Goal: Transaction & Acquisition: Purchase product/service

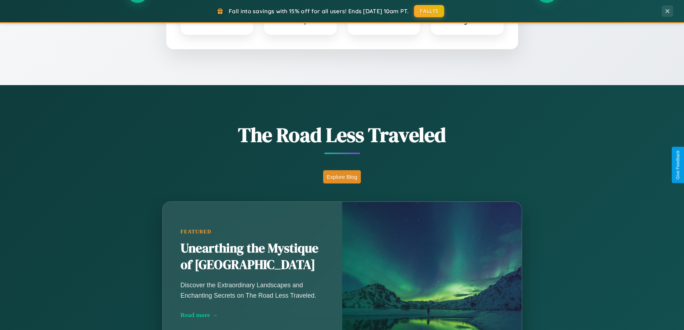
scroll to position [494, 0]
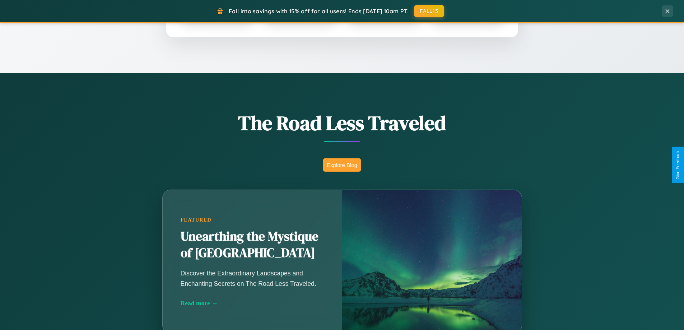
click at [342, 165] on button "Explore Blog" at bounding box center [342, 164] width 38 height 13
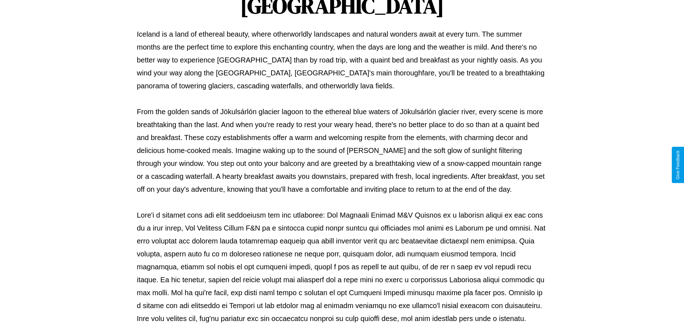
scroll to position [232, 0]
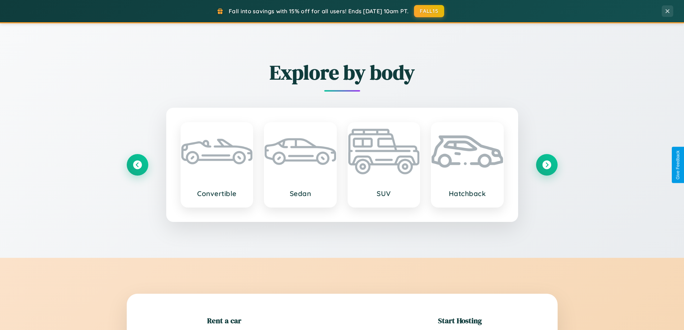
scroll to position [155, 0]
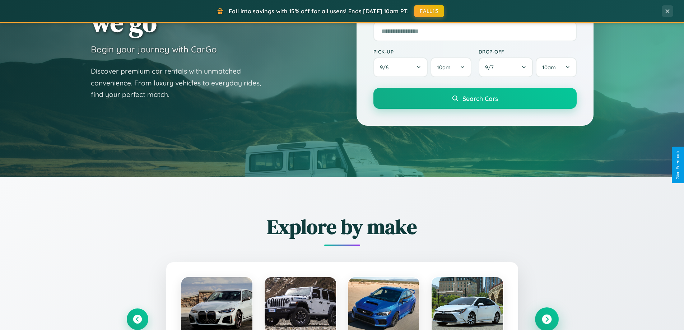
click at [546, 319] on icon at bounding box center [547, 319] width 10 height 10
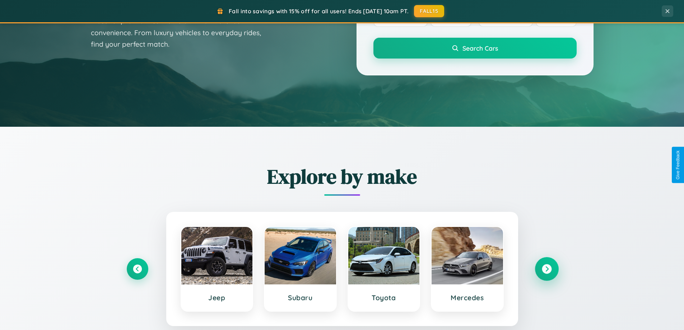
scroll to position [1381, 0]
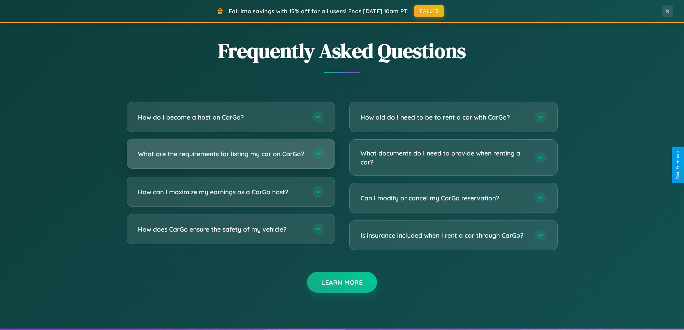
click at [230, 157] on h3 "What are the requirements for listing my car on CarGo?" at bounding box center [221, 153] width 167 height 9
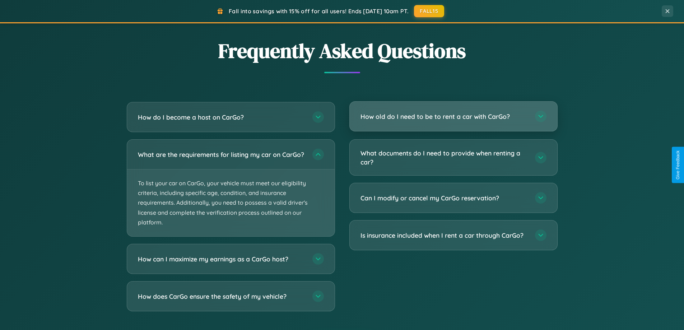
click at [453, 117] on h3 "How old do I need to be to rent a car with CarGo?" at bounding box center [443, 116] width 167 height 9
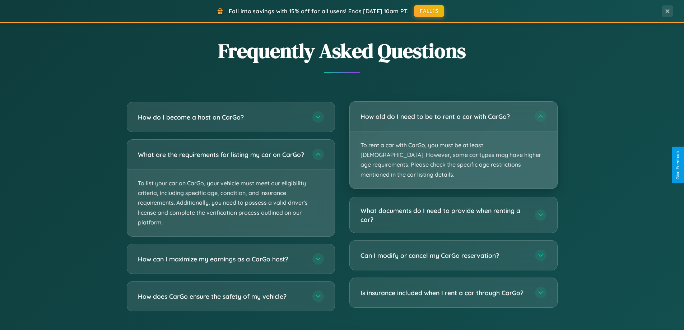
click at [453, 140] on p "To rent a car with CarGo, you must be at least [DEMOGRAPHIC_DATA]. However, som…" at bounding box center [453, 159] width 207 height 57
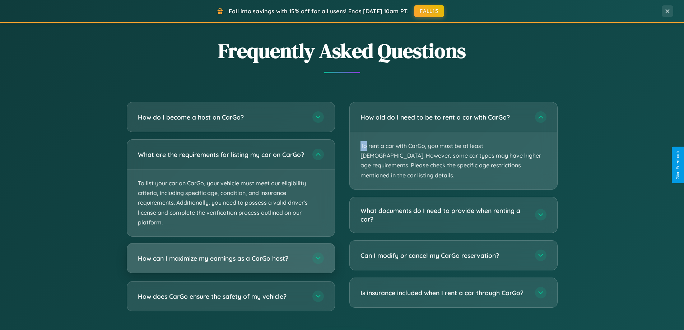
click at [230, 263] on h3 "How can I maximize my earnings as a CarGo host?" at bounding box center [221, 258] width 167 height 9
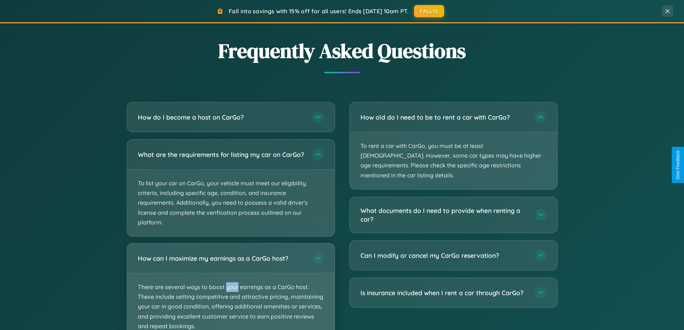
click at [230, 289] on p "There are several ways to boost your earnings as a CarGo host. These include se…" at bounding box center [230, 306] width 207 height 67
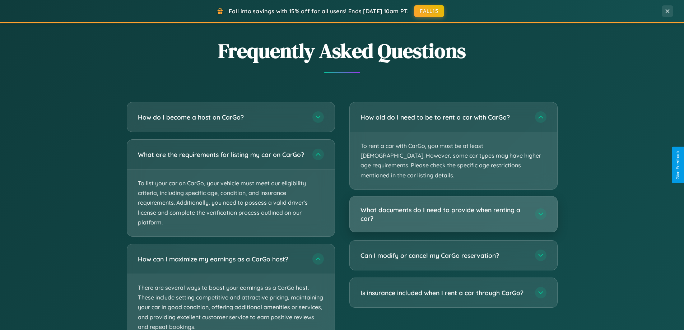
click at [453, 205] on h3 "What documents do I need to provide when renting a car?" at bounding box center [443, 214] width 167 height 18
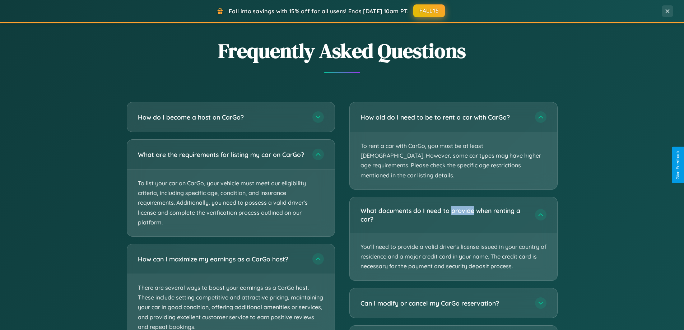
click at [429, 11] on button "FALL15" at bounding box center [429, 10] width 32 height 13
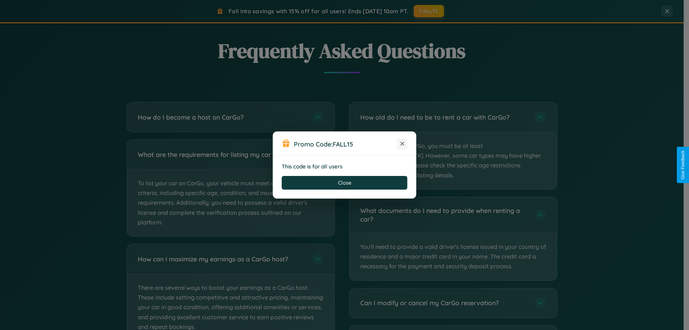
click at [402, 144] on icon at bounding box center [402, 143] width 7 height 7
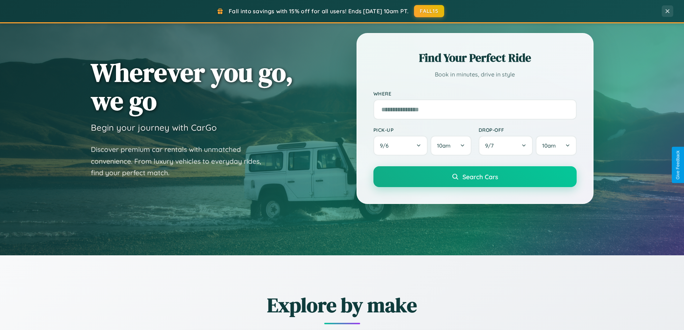
scroll to position [21, 0]
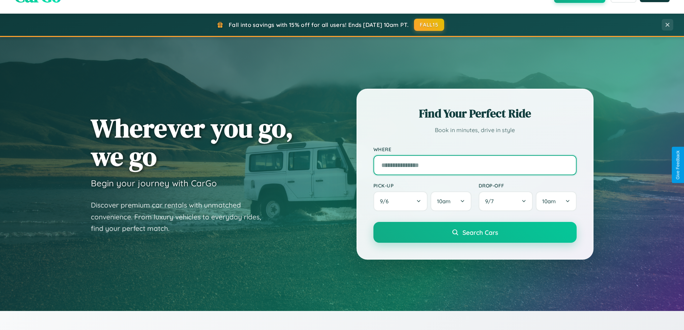
click at [475, 165] on input "text" at bounding box center [474, 165] width 203 height 20
type input "**********"
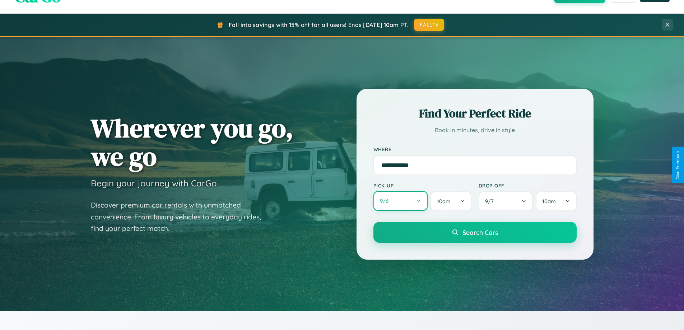
click at [400, 201] on button "9 / 6" at bounding box center [400, 201] width 55 height 20
select select "*"
select select "****"
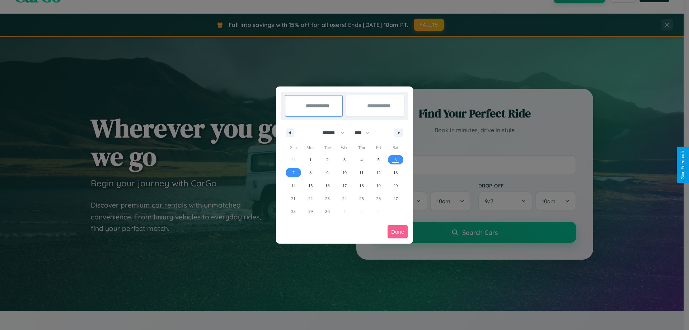
click at [330, 132] on select "******* ******** ***** ***** *** **** **** ****** ********* ******* ******** **…" at bounding box center [332, 133] width 31 height 12
select select "*"
click at [396, 159] on span "4" at bounding box center [395, 159] width 2 height 13
type input "**********"
click at [310, 172] on span "6" at bounding box center [310, 172] width 2 height 13
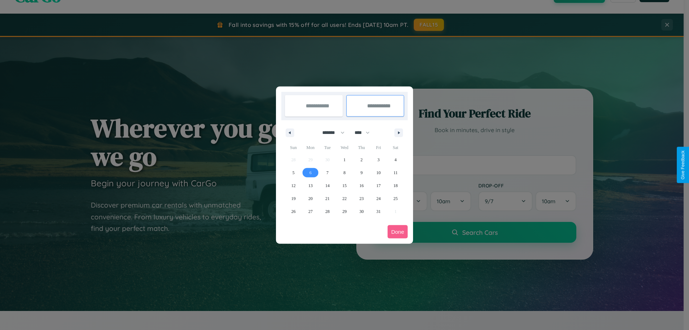
type input "**********"
click at [398, 232] on button "Done" at bounding box center [398, 231] width 20 height 13
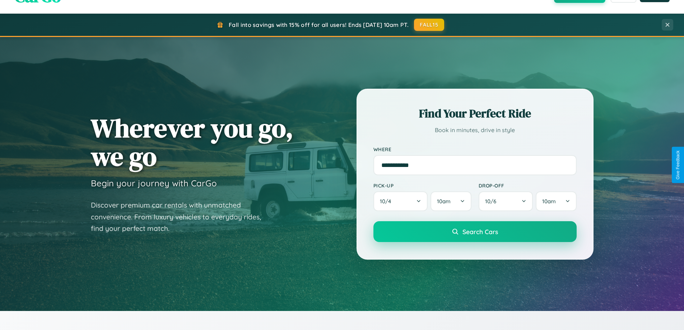
click at [475, 232] on span "Search Cars" at bounding box center [480, 232] width 36 height 8
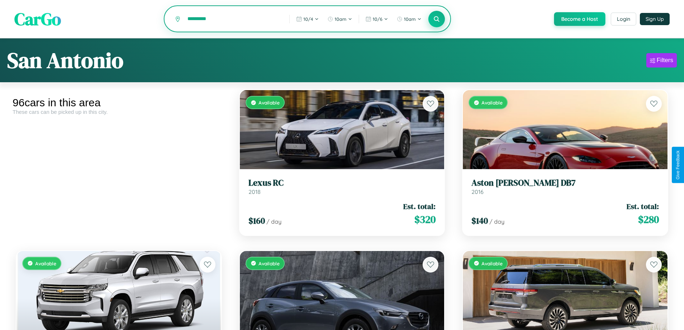
type input "*********"
click at [436, 19] on icon at bounding box center [436, 18] width 7 height 7
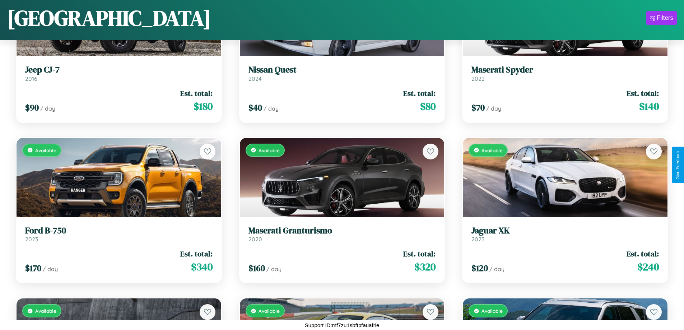
scroll to position [1065, 0]
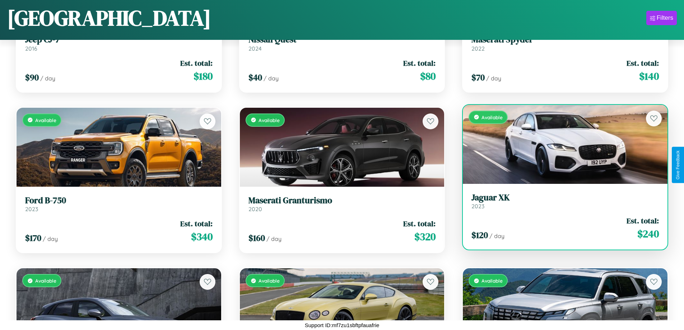
click at [560, 202] on link "Jaguar XK 2023" at bounding box center [564, 201] width 187 height 18
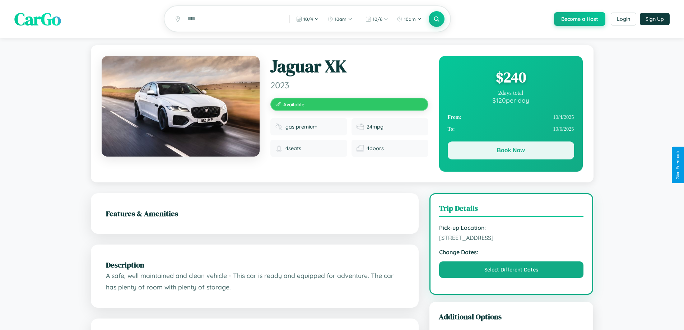
click at [510, 152] on button "Book Now" at bounding box center [511, 150] width 126 height 18
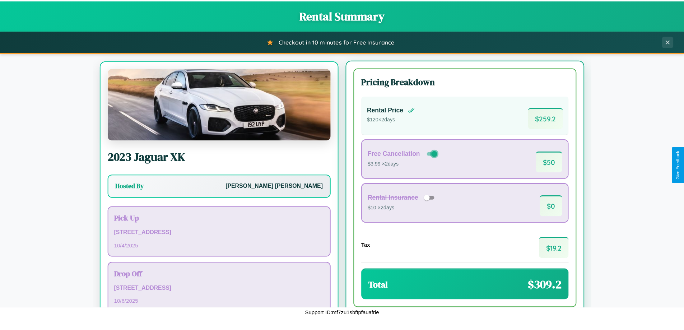
scroll to position [33, 0]
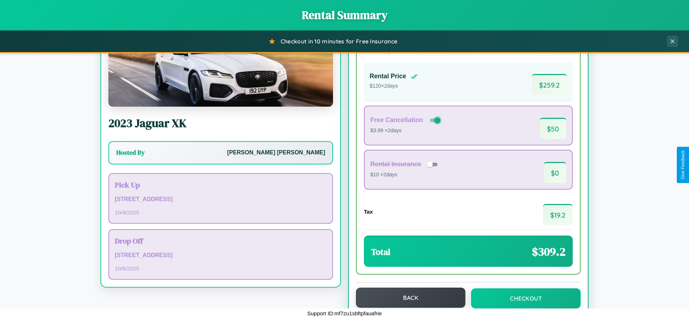
click at [407, 298] on button "Back" at bounding box center [410, 298] width 109 height 20
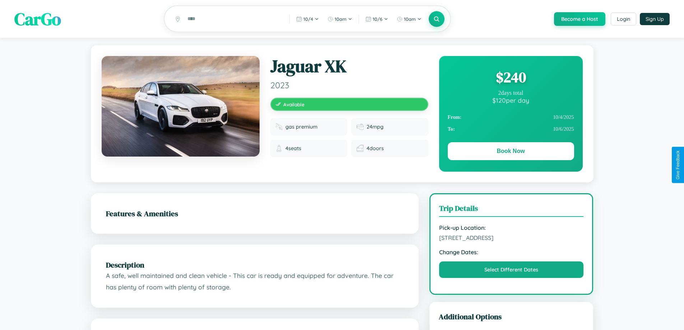
click at [510, 78] on div "$ 240" at bounding box center [511, 76] width 126 height 19
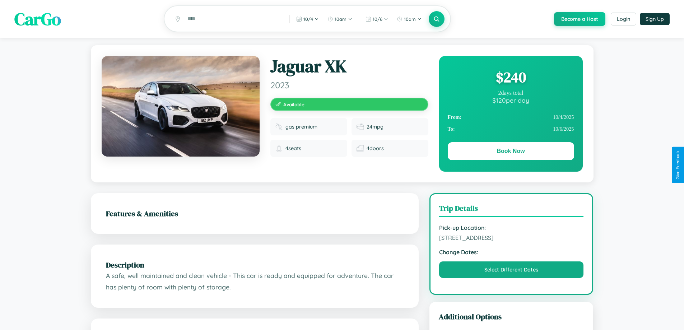
click at [510, 78] on div "$ 240" at bounding box center [511, 76] width 126 height 19
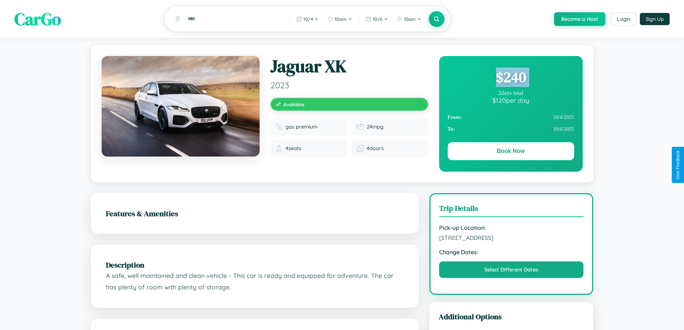
click at [510, 78] on div "$ 240" at bounding box center [511, 76] width 126 height 19
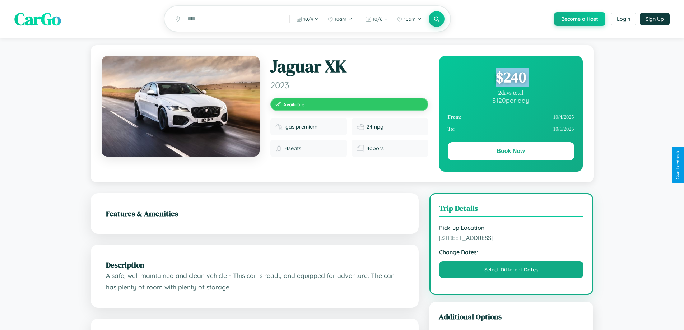
click at [510, 78] on div "$ 240" at bounding box center [511, 76] width 126 height 19
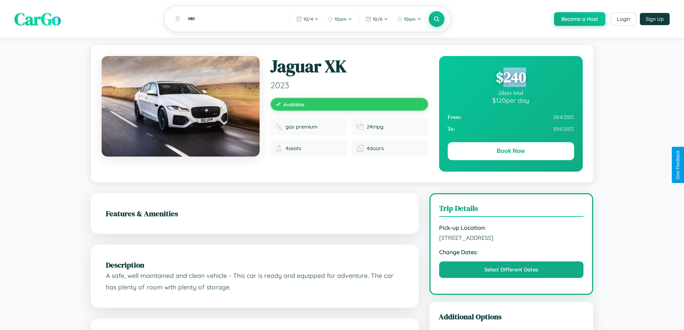
click at [510, 78] on div "$ 240" at bounding box center [511, 76] width 126 height 19
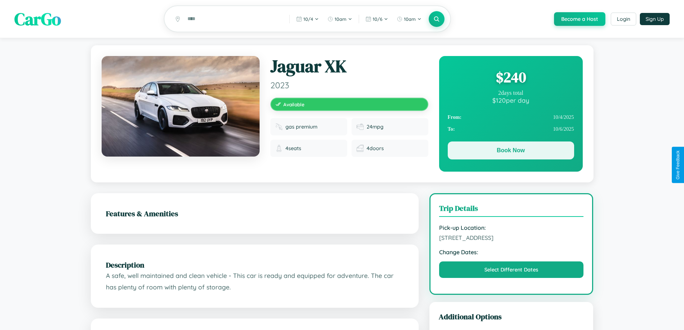
click at [510, 151] on button "Book Now" at bounding box center [511, 150] width 126 height 18
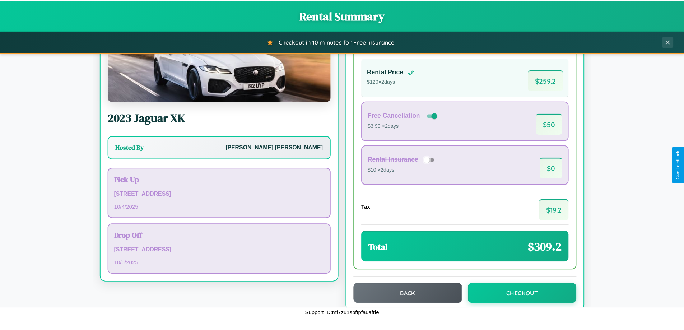
scroll to position [49, 0]
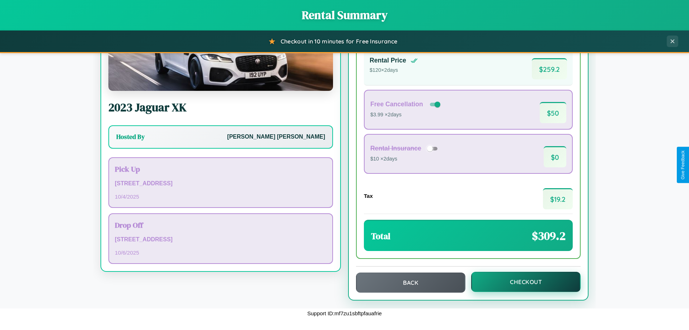
click at [521, 282] on button "Checkout" at bounding box center [525, 282] width 109 height 20
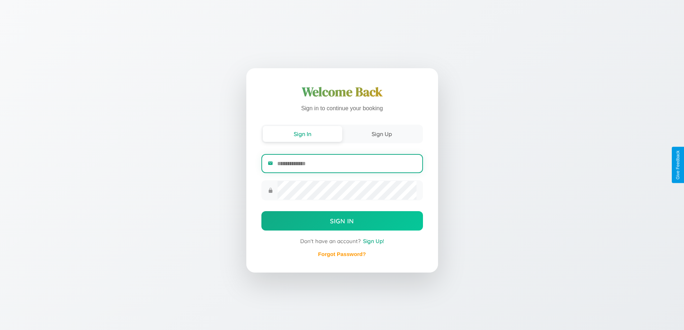
click at [346, 164] on input "email" at bounding box center [346, 164] width 139 height 18
type input "**********"
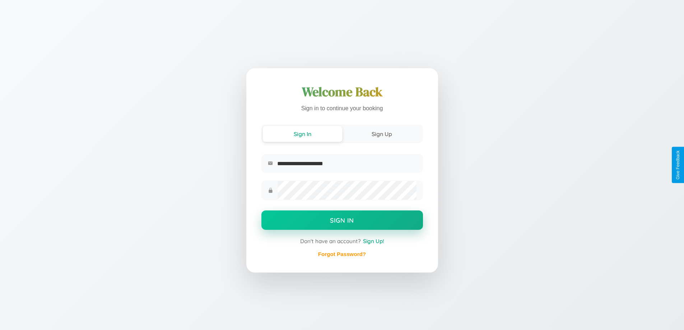
click at [342, 221] on button "Sign In" at bounding box center [342, 219] width 162 height 19
